Goal: Transaction & Acquisition: Purchase product/service

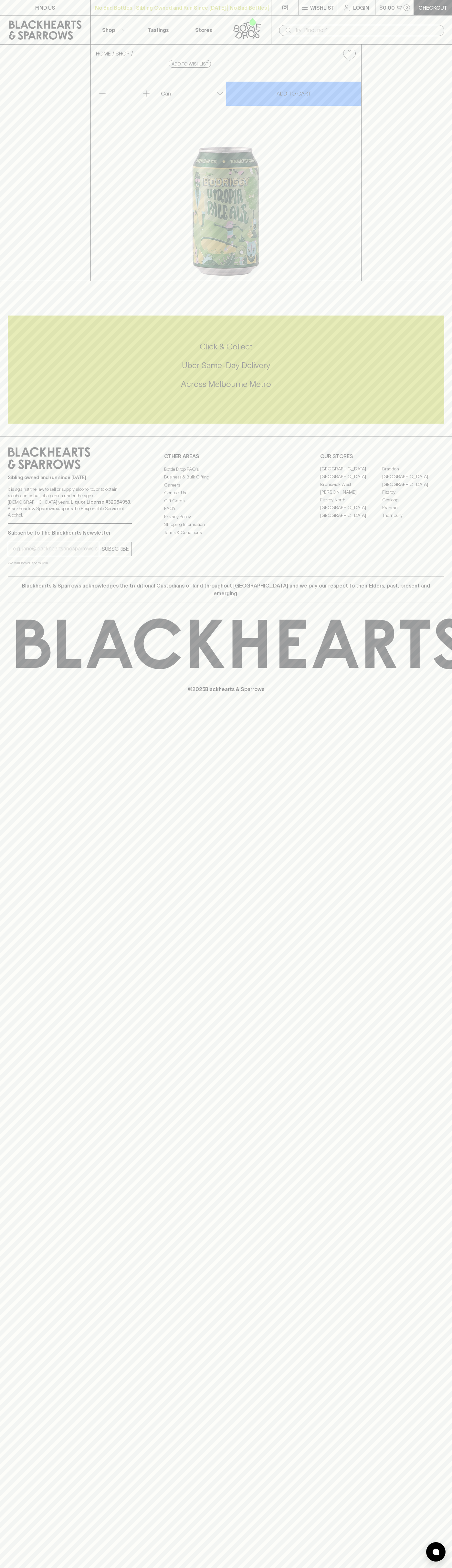
click at [431, 281] on div "HOME SHOP Bodriggy Utropia Pale Ale $5.50 Add to wishlist 10% discount when pur…" at bounding box center [226, 163] width 452 height 237
click at [328, 1568] on html "FIND US | No Bad Bottles | Sibling Owned and Run Since 2006 | No Bad Bottles | …" at bounding box center [226, 784] width 452 height 1568
click at [6, 1450] on div "FIND US | No Bad Bottles | Sibling Owned and Run Since 2006 | No Bad Bottles | …" at bounding box center [226, 784] width 452 height 1568
